Goal: Communication & Community: Answer question/provide support

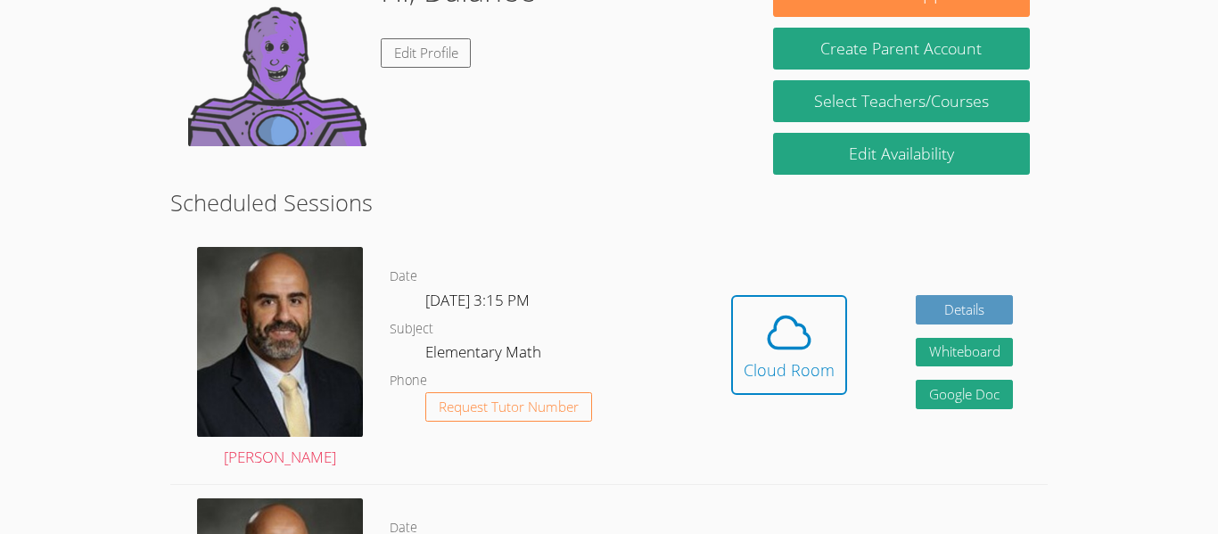
scroll to position [357, 0]
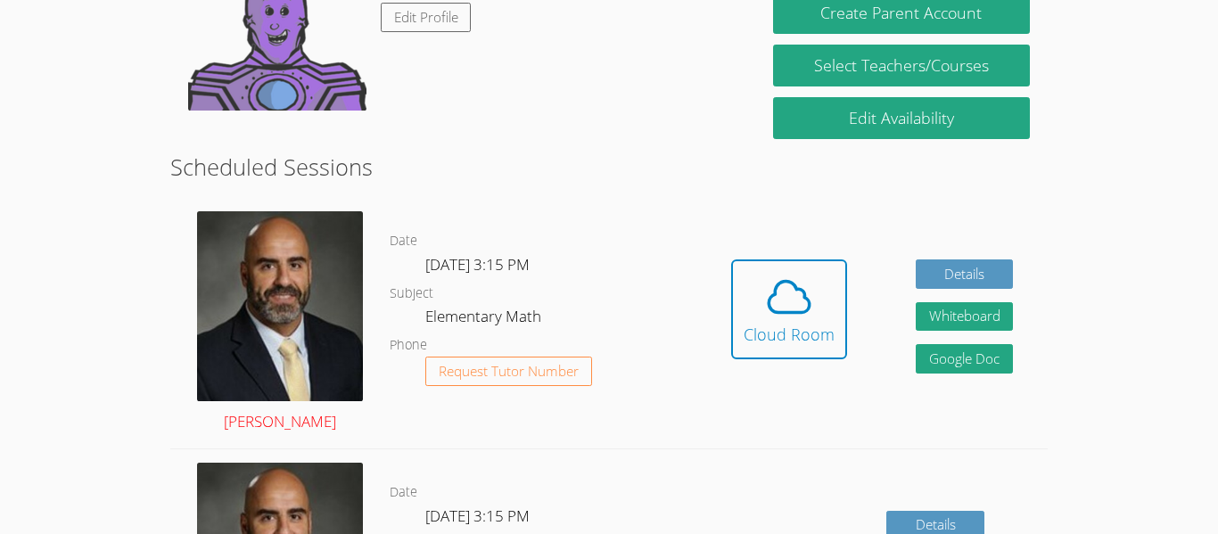
click at [290, 334] on img at bounding box center [280, 306] width 166 height 190
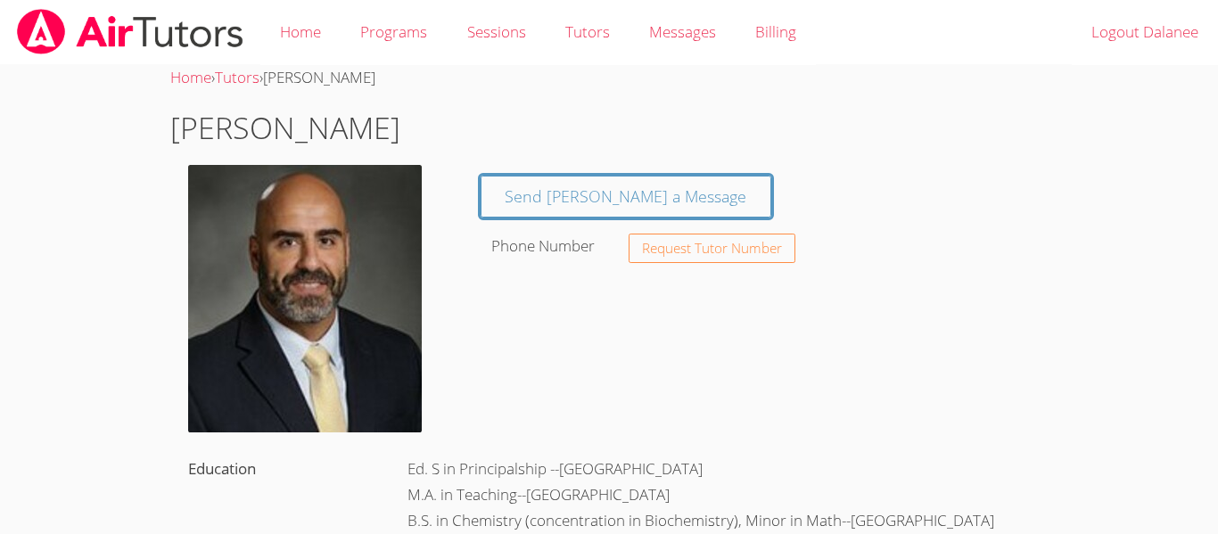
click at [346, 285] on img at bounding box center [305, 298] width 234 height 267
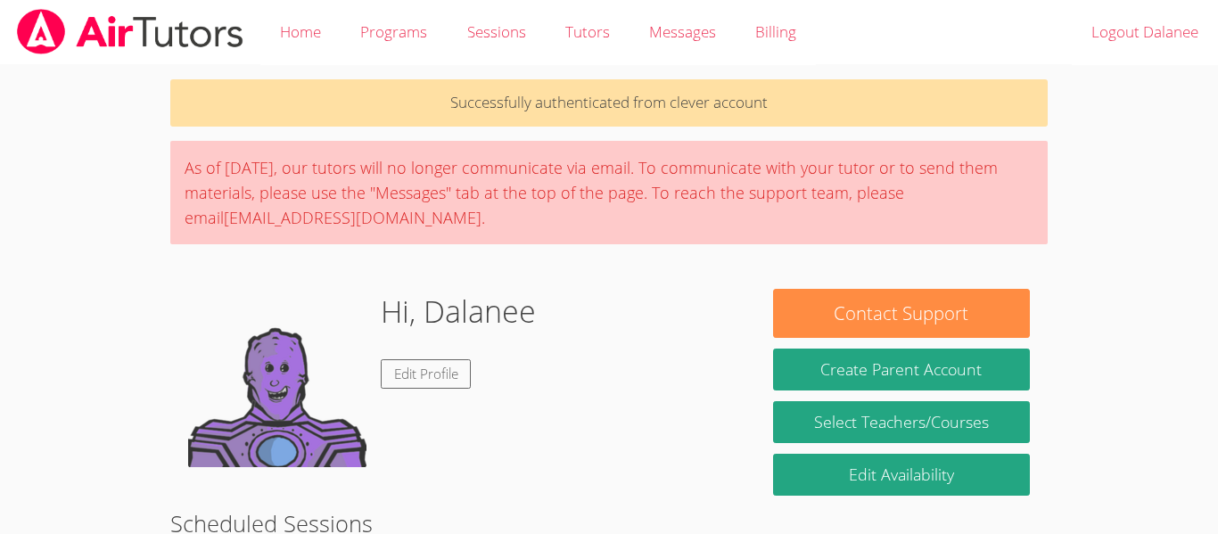
scroll to position [357, 0]
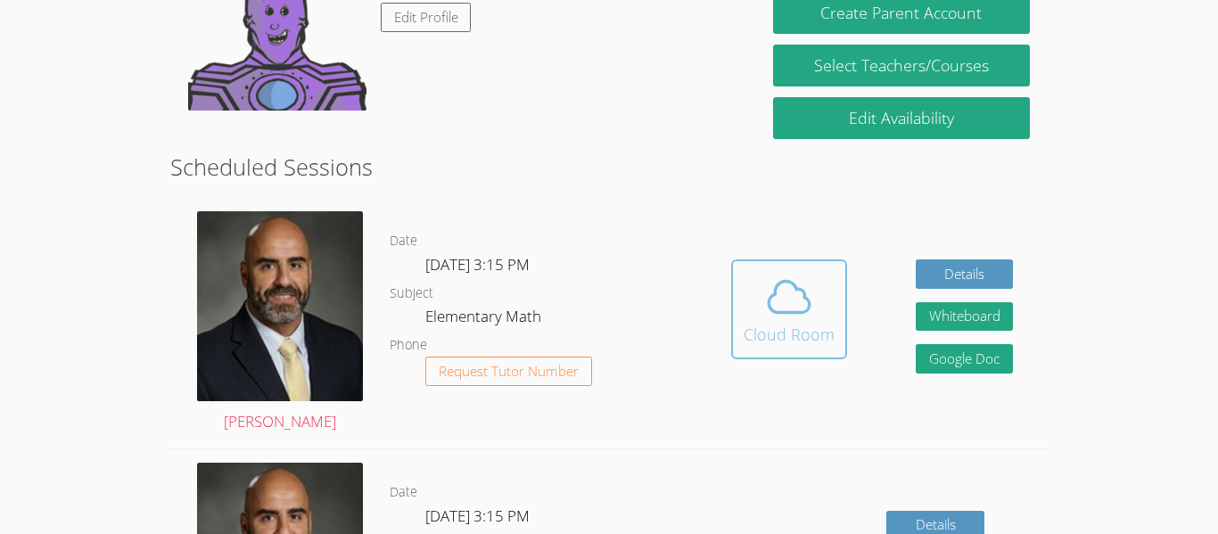
click at [764, 290] on icon at bounding box center [789, 297] width 50 height 50
click at [773, 311] on icon at bounding box center [789, 297] width 41 height 31
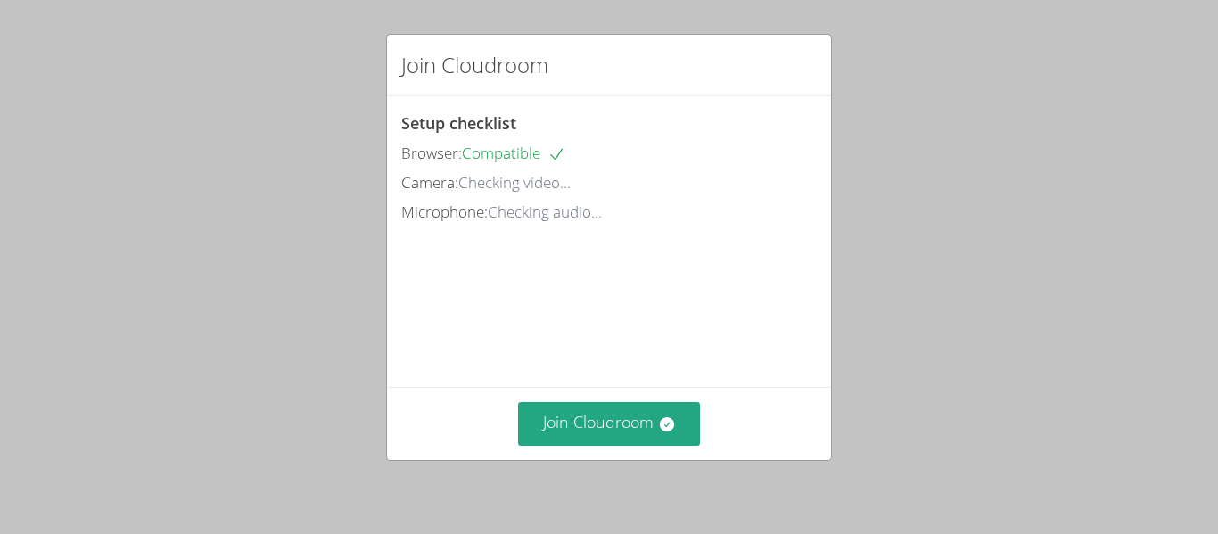
click at [764, 290] on div "Setup checklist Browser: Compatible Camera: Checking video... Microphone: Check…" at bounding box center [609, 241] width 444 height 291
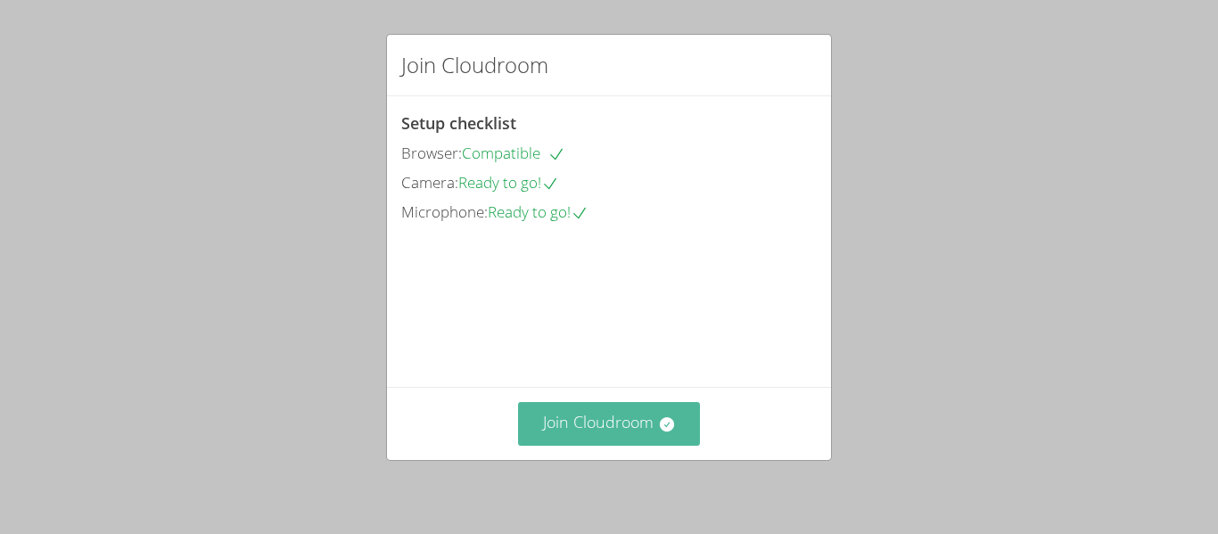
click at [591, 423] on button "Join Cloudroom" at bounding box center [609, 424] width 183 height 44
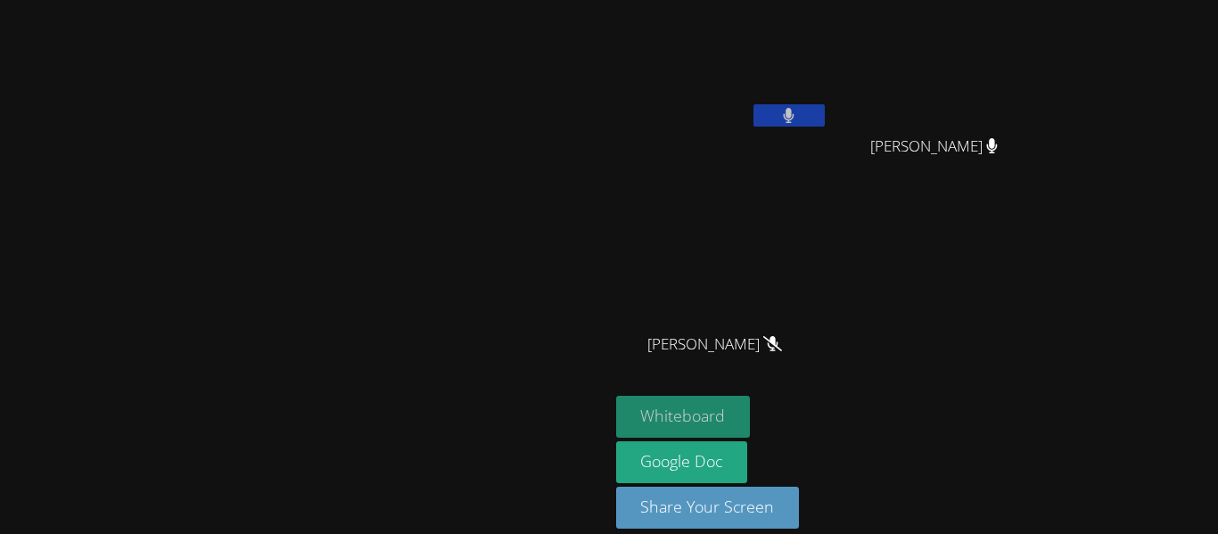
click at [751, 416] on button "Whiteboard" at bounding box center [683, 417] width 135 height 42
click at [751, 415] on button "Whiteboard" at bounding box center [683, 417] width 135 height 42
click at [825, 104] on button at bounding box center [788, 115] width 71 height 22
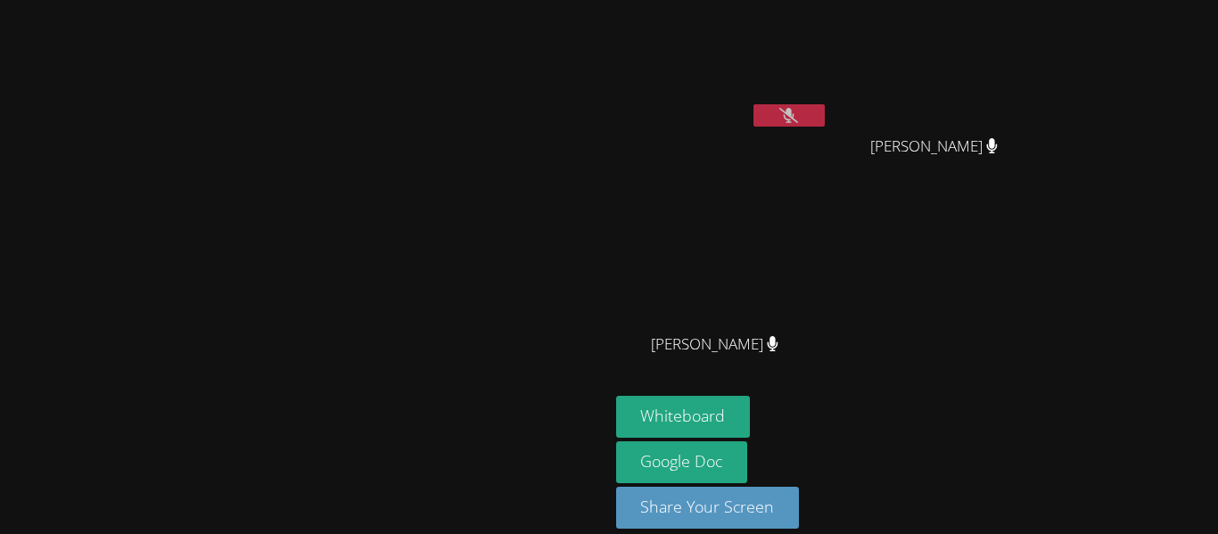
click at [825, 104] on button at bounding box center [788, 115] width 71 height 22
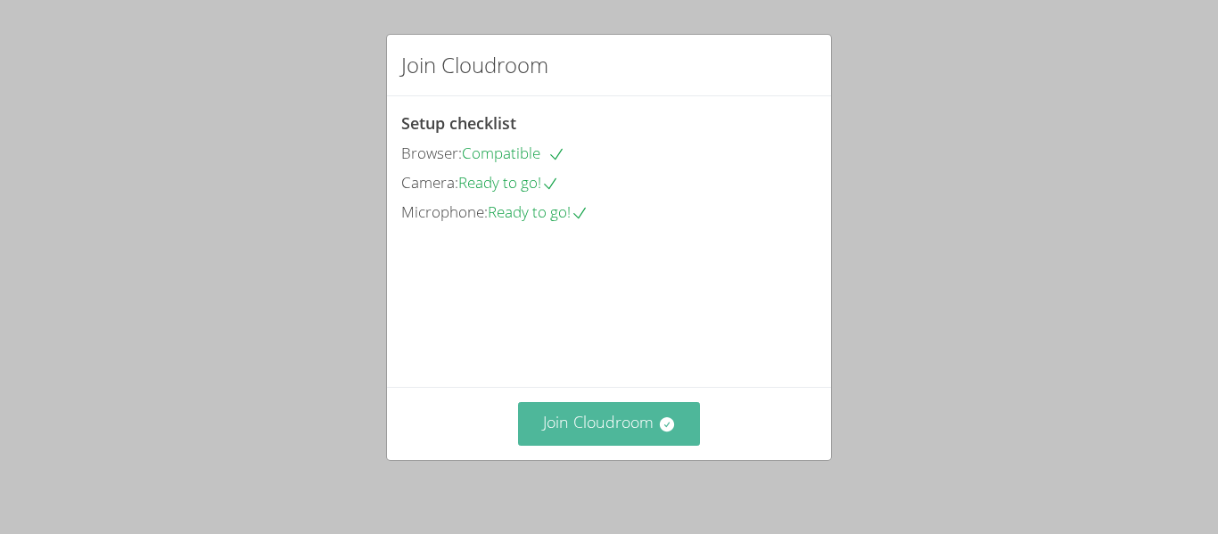
click at [606, 405] on button "Join Cloudroom" at bounding box center [609, 424] width 183 height 44
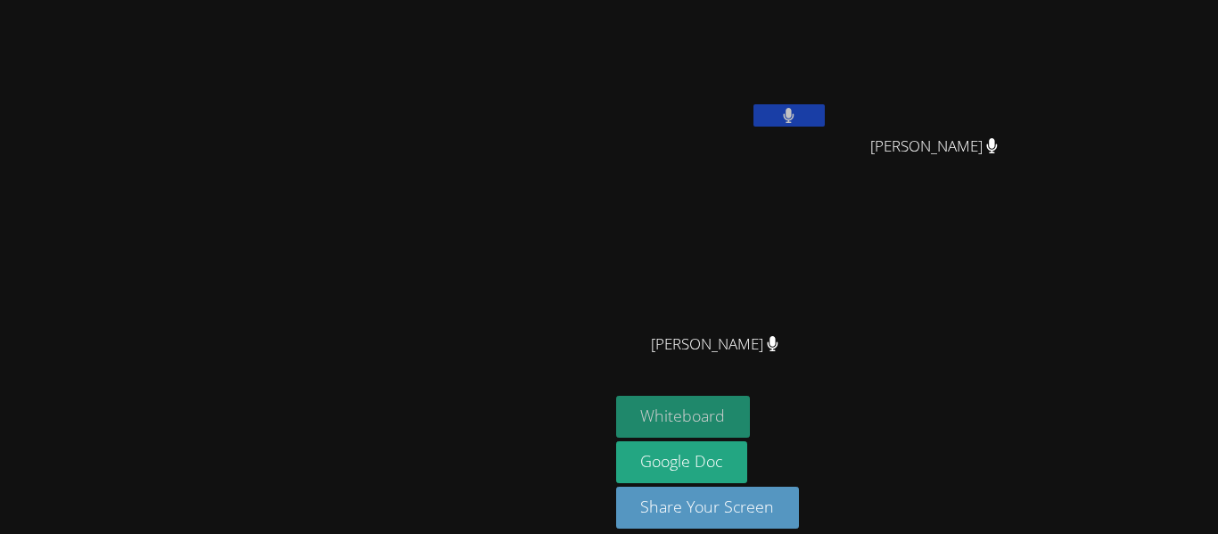
click at [751, 422] on button "Whiteboard" at bounding box center [683, 417] width 135 height 42
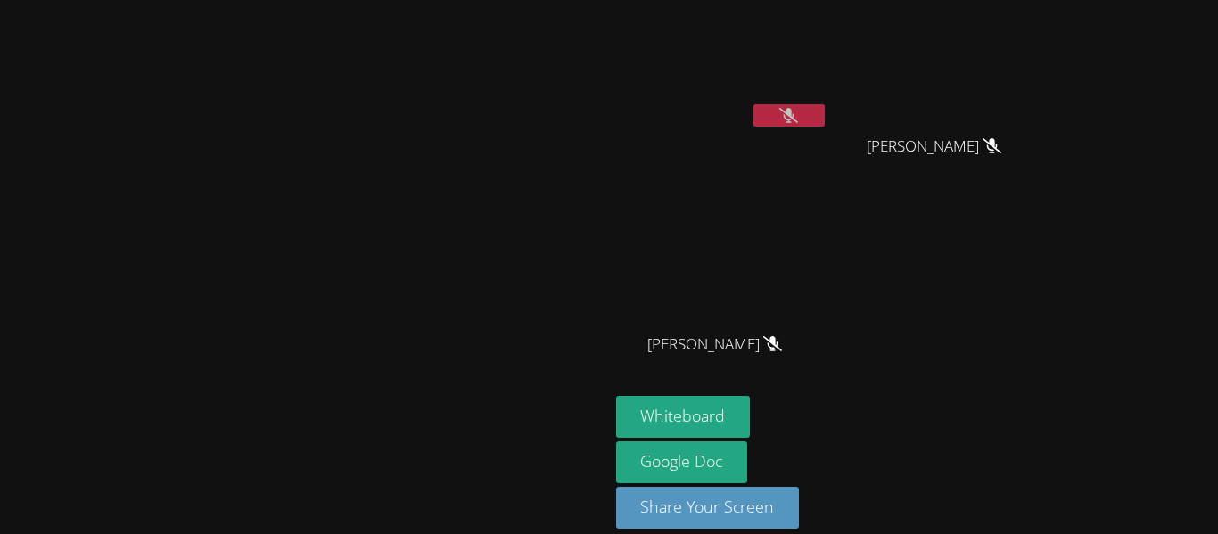
click at [825, 116] on button at bounding box center [788, 115] width 71 height 22
click at [753, 104] on button at bounding box center [788, 115] width 71 height 22
click at [825, 119] on button at bounding box center [788, 115] width 71 height 22
click at [794, 115] on icon at bounding box center [789, 115] width 11 height 15
click at [825, 111] on button at bounding box center [788, 115] width 71 height 22
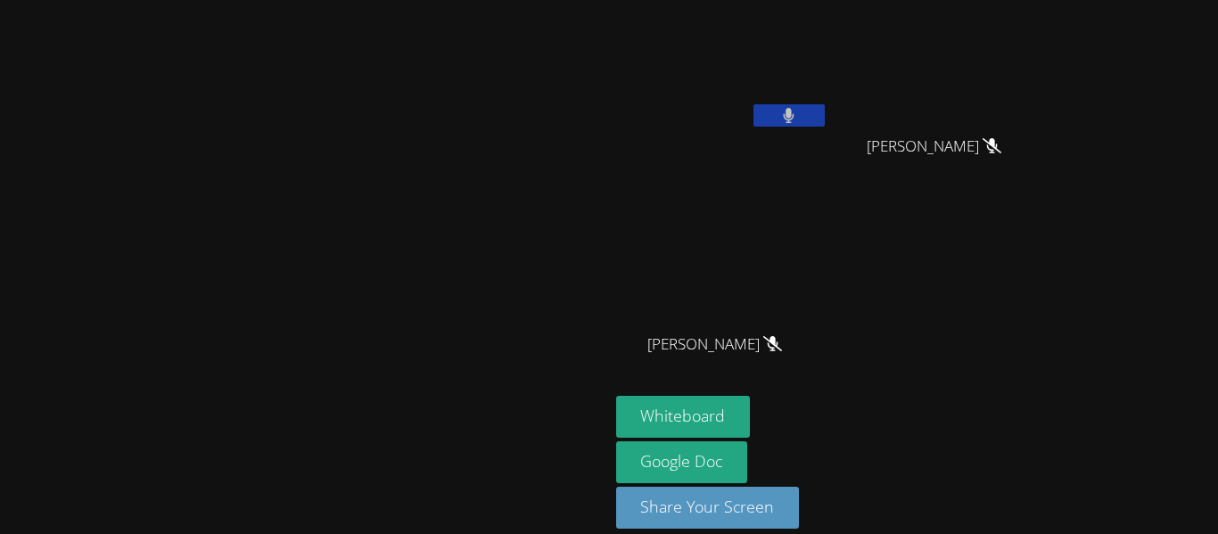
click at [825, 104] on button at bounding box center [788, 115] width 71 height 22
click at [806, 104] on video at bounding box center [722, 66] width 212 height 119
click at [825, 119] on button at bounding box center [788, 115] width 71 height 22
click at [825, 110] on button at bounding box center [788, 115] width 71 height 22
click at [798, 110] on icon at bounding box center [788, 115] width 19 height 15
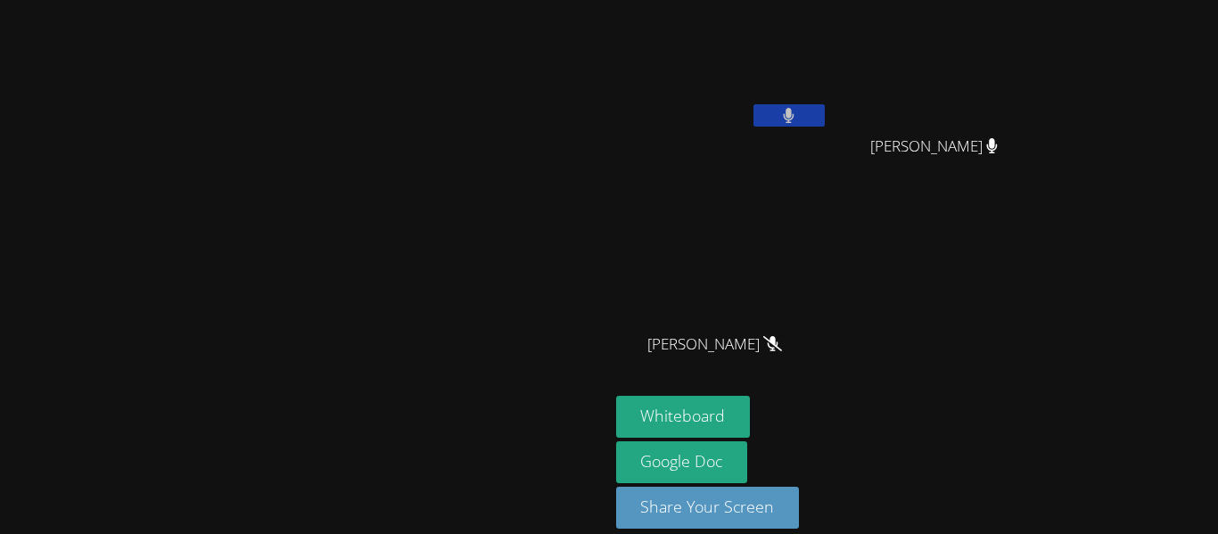
click at [828, 243] on video at bounding box center [722, 264] width 212 height 119
click at [794, 111] on icon at bounding box center [789, 115] width 11 height 15
click at [798, 117] on icon at bounding box center [788, 115] width 19 height 15
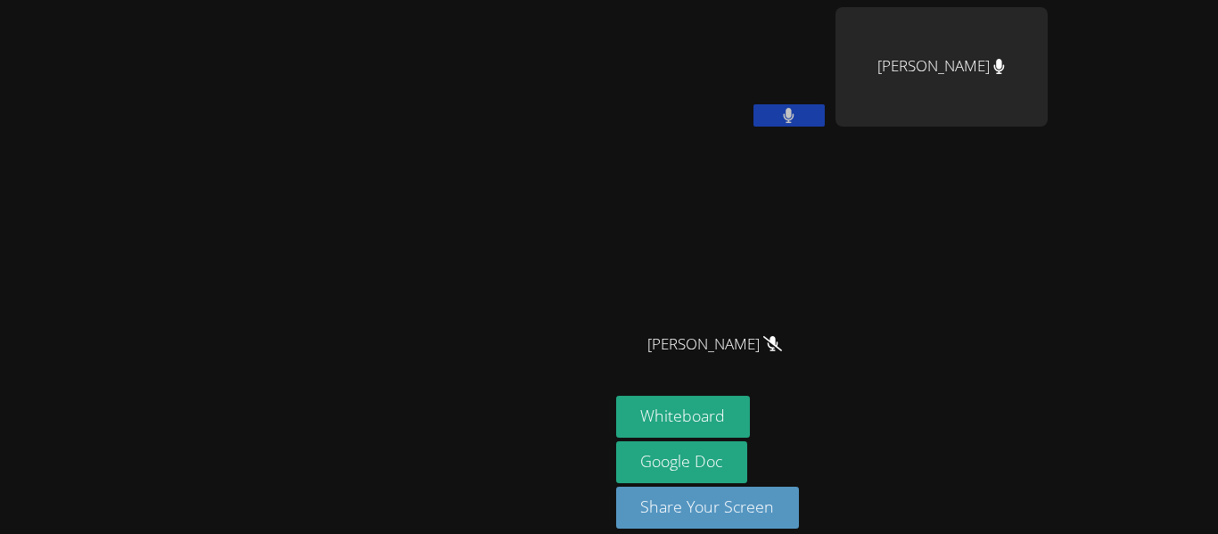
click at [794, 113] on icon at bounding box center [789, 115] width 12 height 15
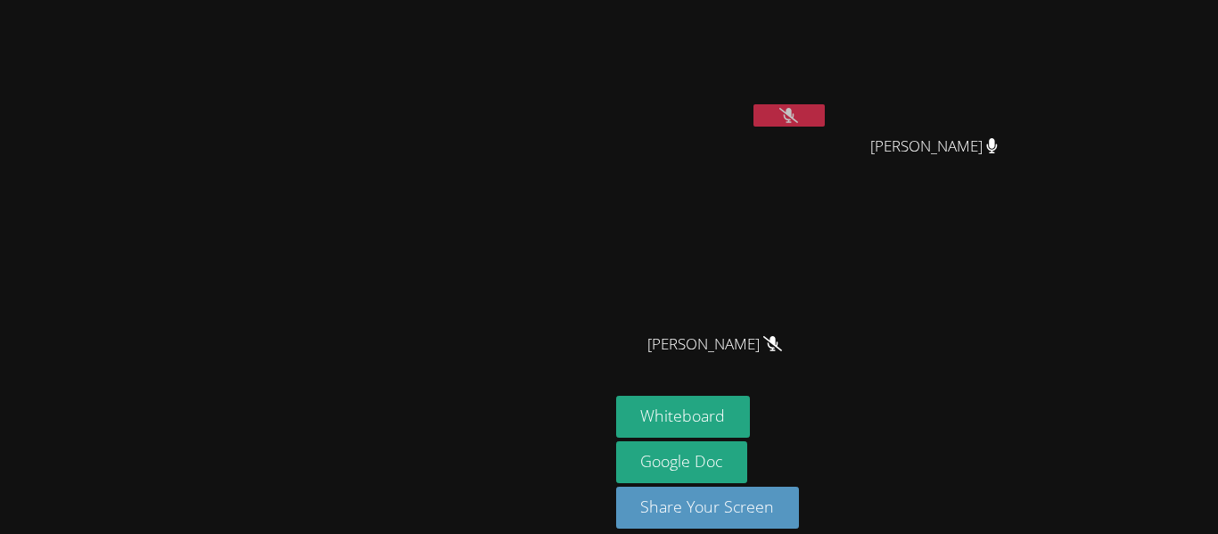
click at [798, 111] on icon at bounding box center [788, 115] width 19 height 15
click at [794, 115] on icon at bounding box center [789, 115] width 11 height 15
click at [825, 104] on button at bounding box center [788, 115] width 71 height 22
